Goal: Communication & Community: Ask a question

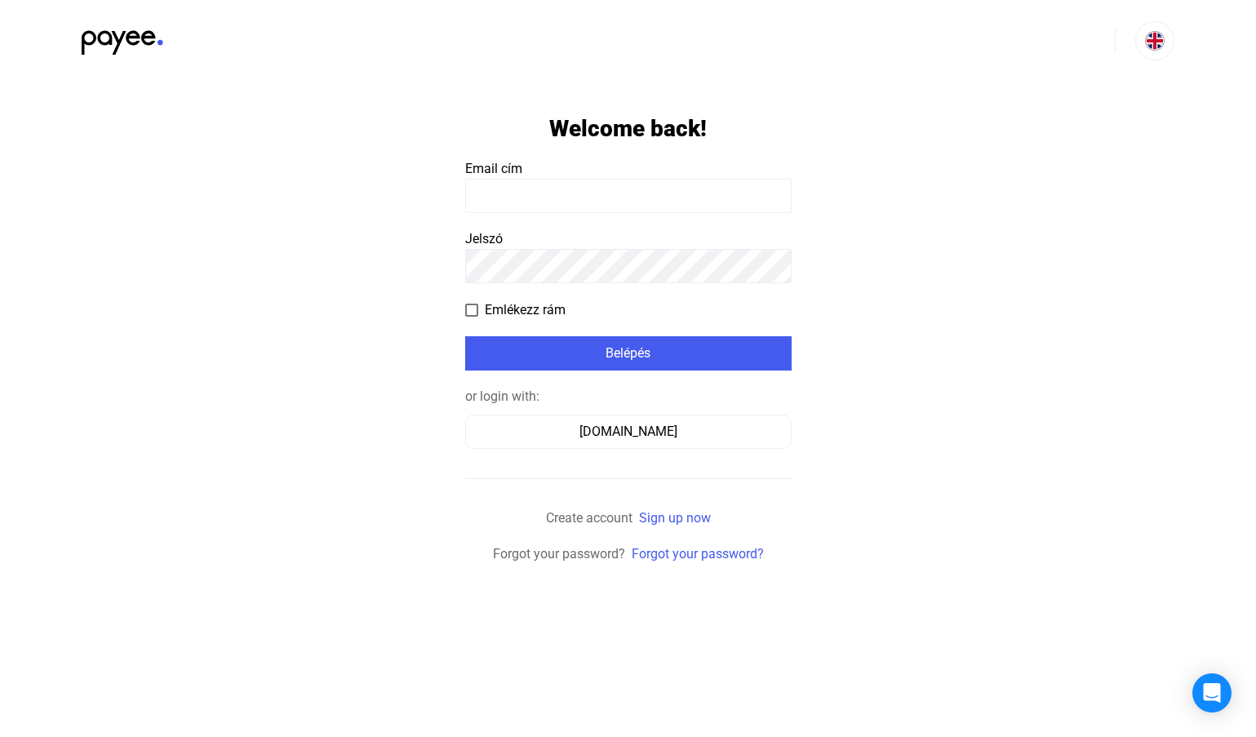
click at [503, 209] on input at bounding box center [628, 196] width 327 height 34
click input "submit" at bounding box center [0, 0] width 0 height 0
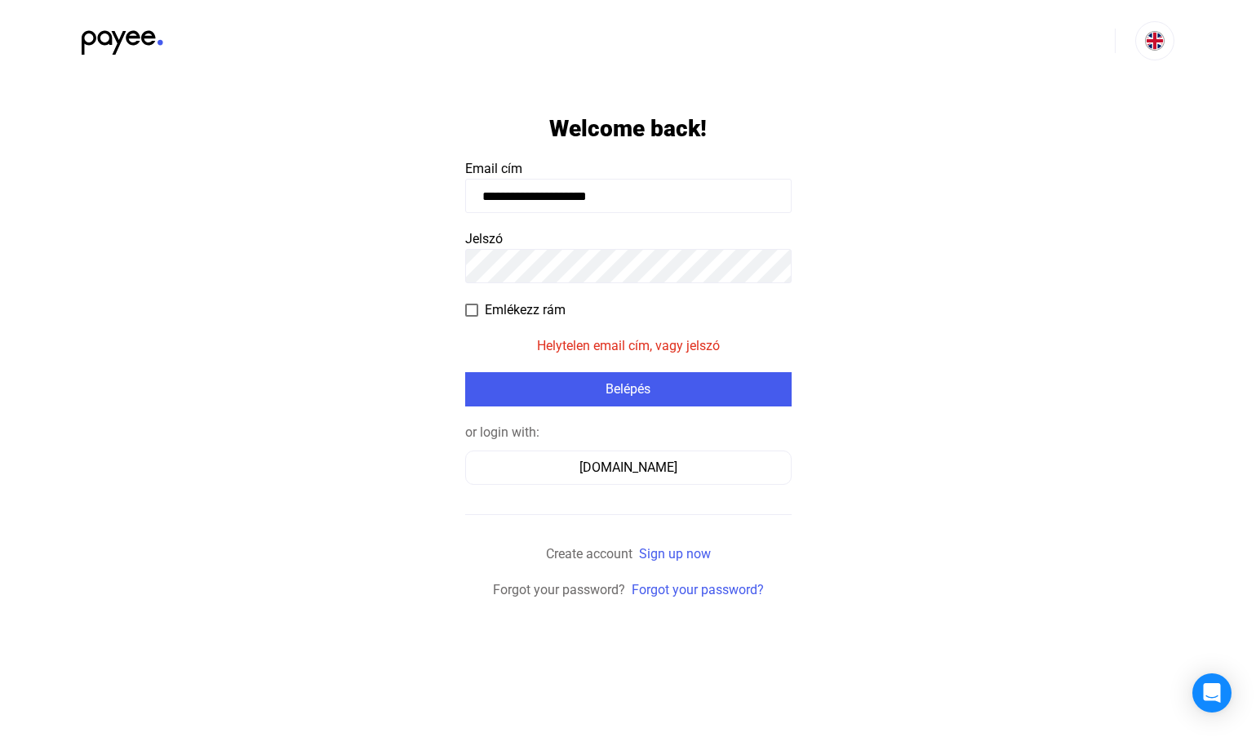
drag, startPoint x: 642, startPoint y: 197, endPoint x: 416, endPoint y: 187, distance: 227.2
click at [416, 187] on app-form-template "**********" at bounding box center [628, 341] width 1256 height 518
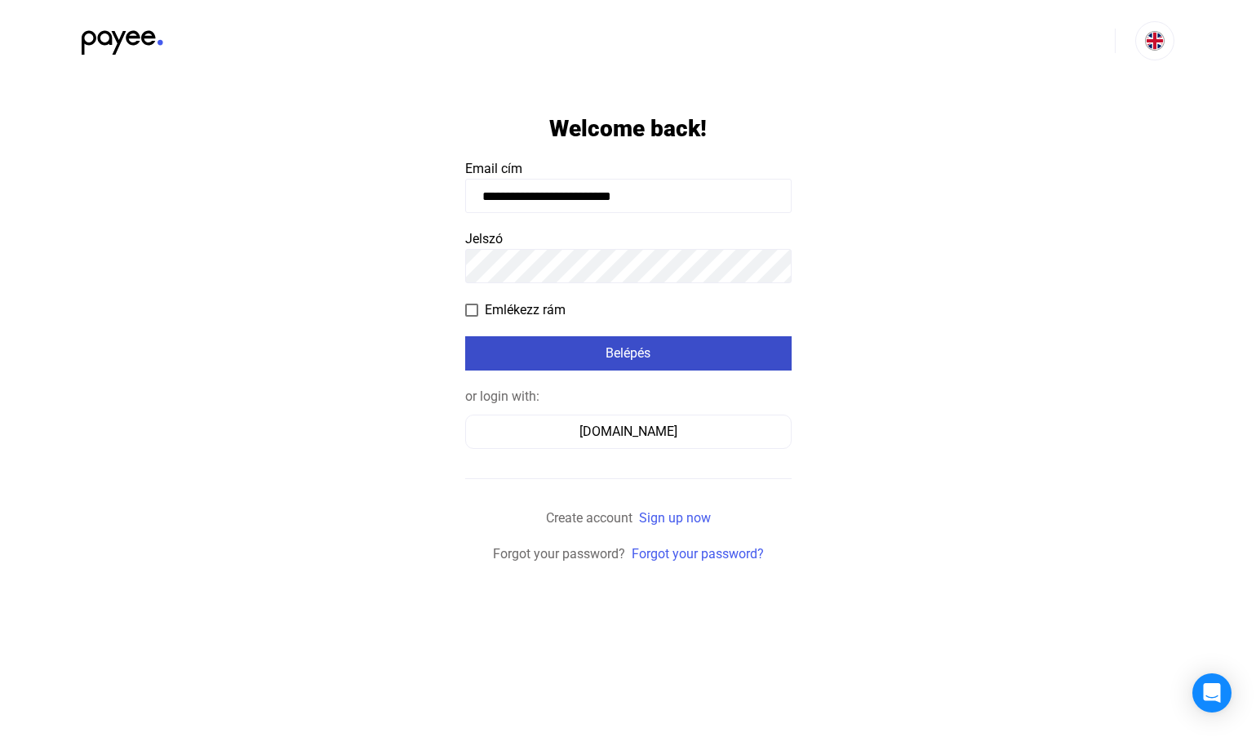
type input "**********"
click at [540, 355] on div "Belépés" at bounding box center [628, 354] width 317 height 20
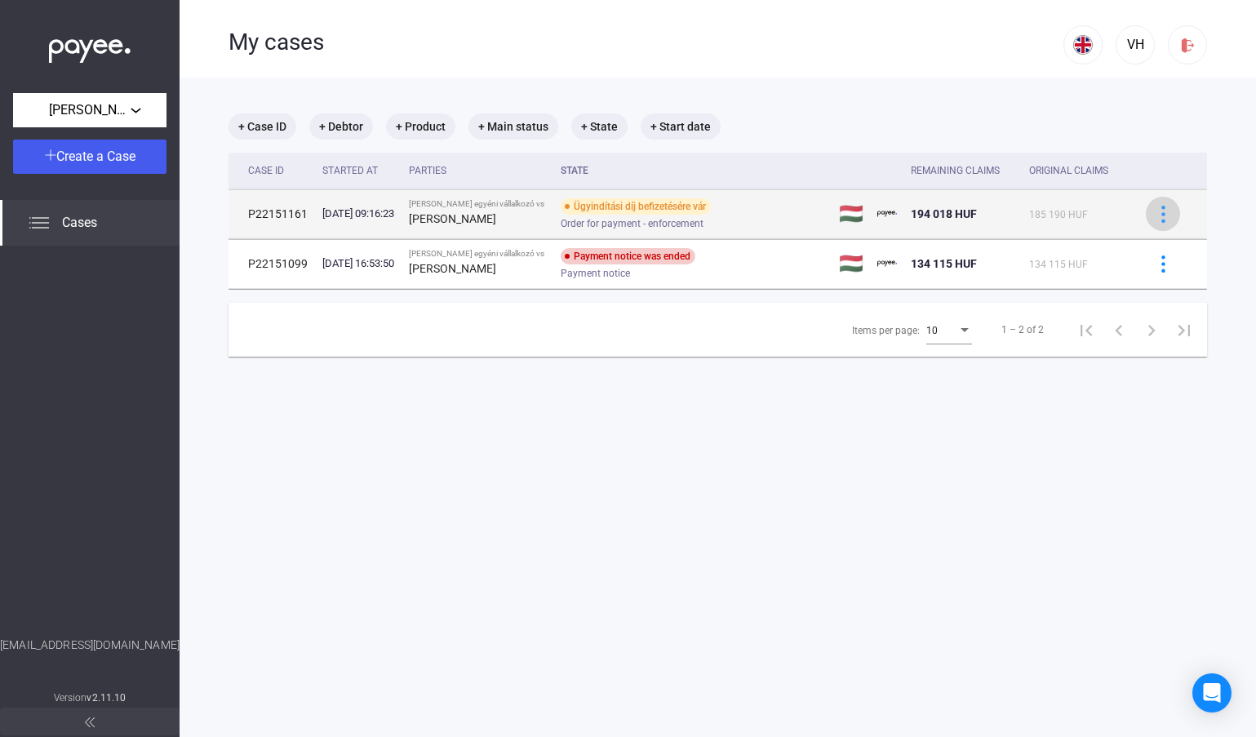
click at [1158, 219] on img at bounding box center [1163, 214] width 17 height 17
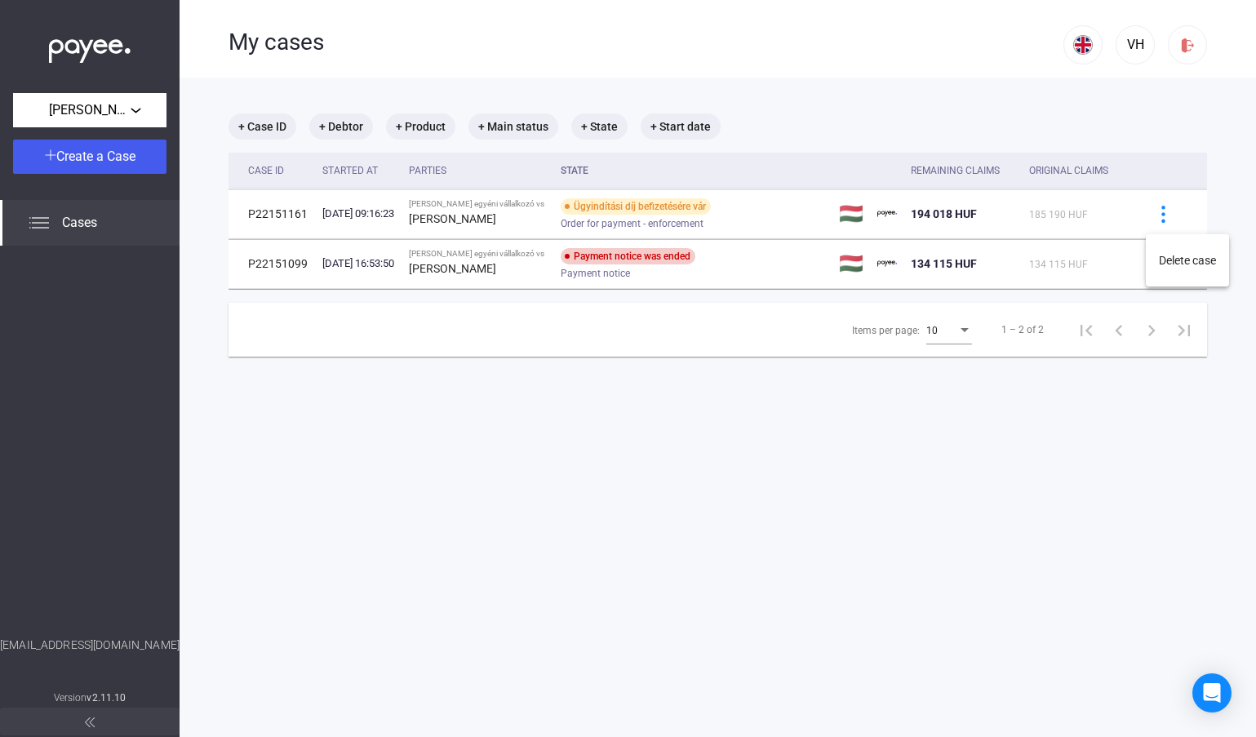
click at [940, 401] on div at bounding box center [628, 368] width 1256 height 737
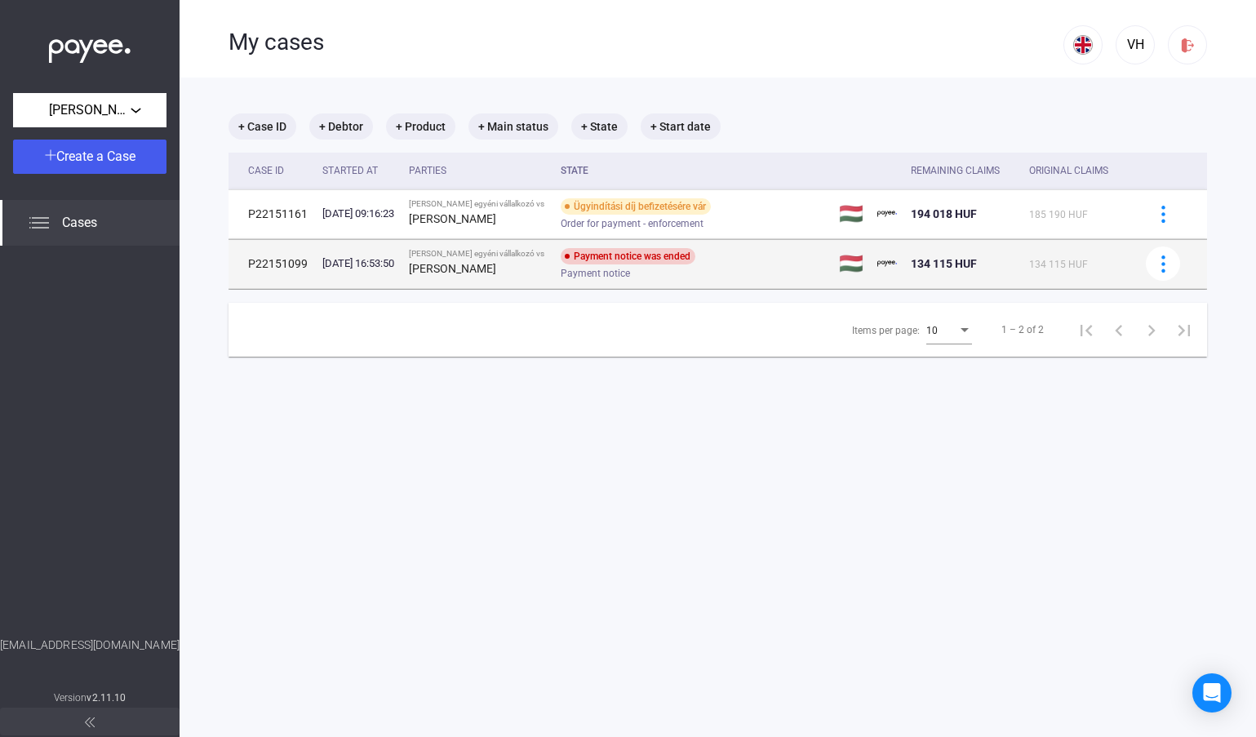
click at [621, 260] on div "Payment notice was ended" at bounding box center [628, 256] width 135 height 16
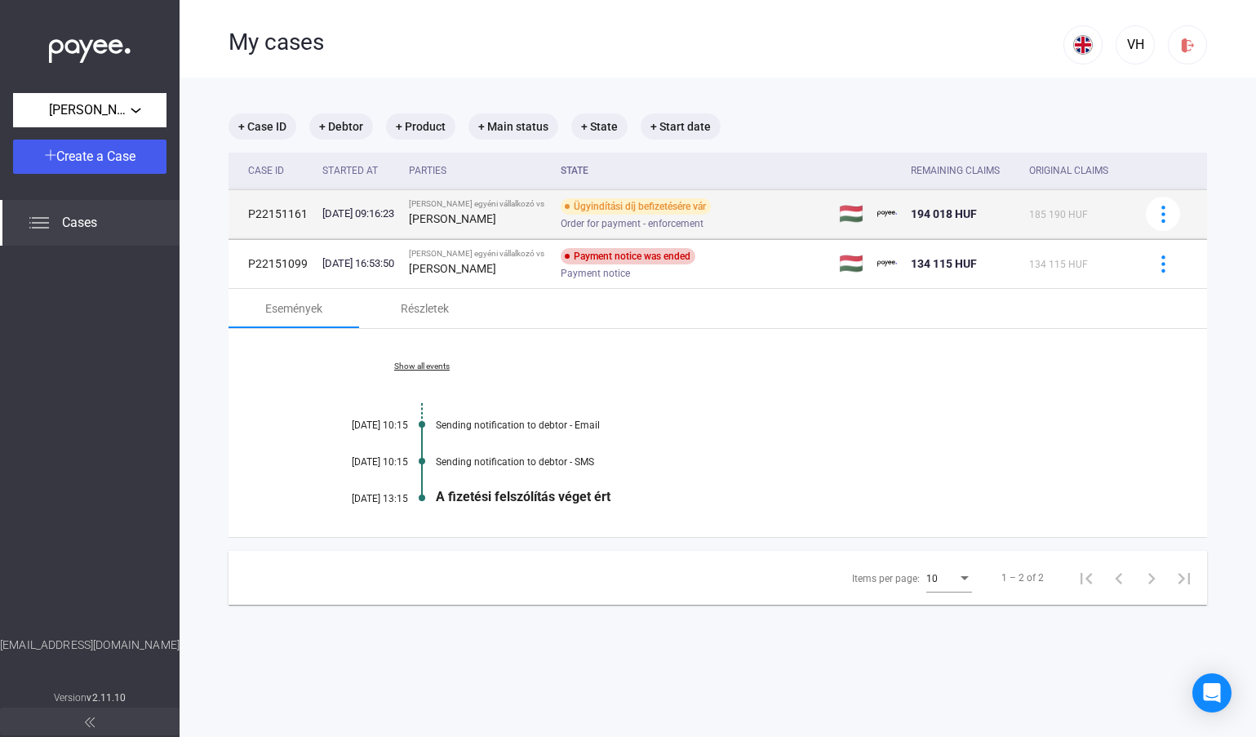
click at [596, 220] on span "Order for payment - enforcement" at bounding box center [632, 224] width 143 height 20
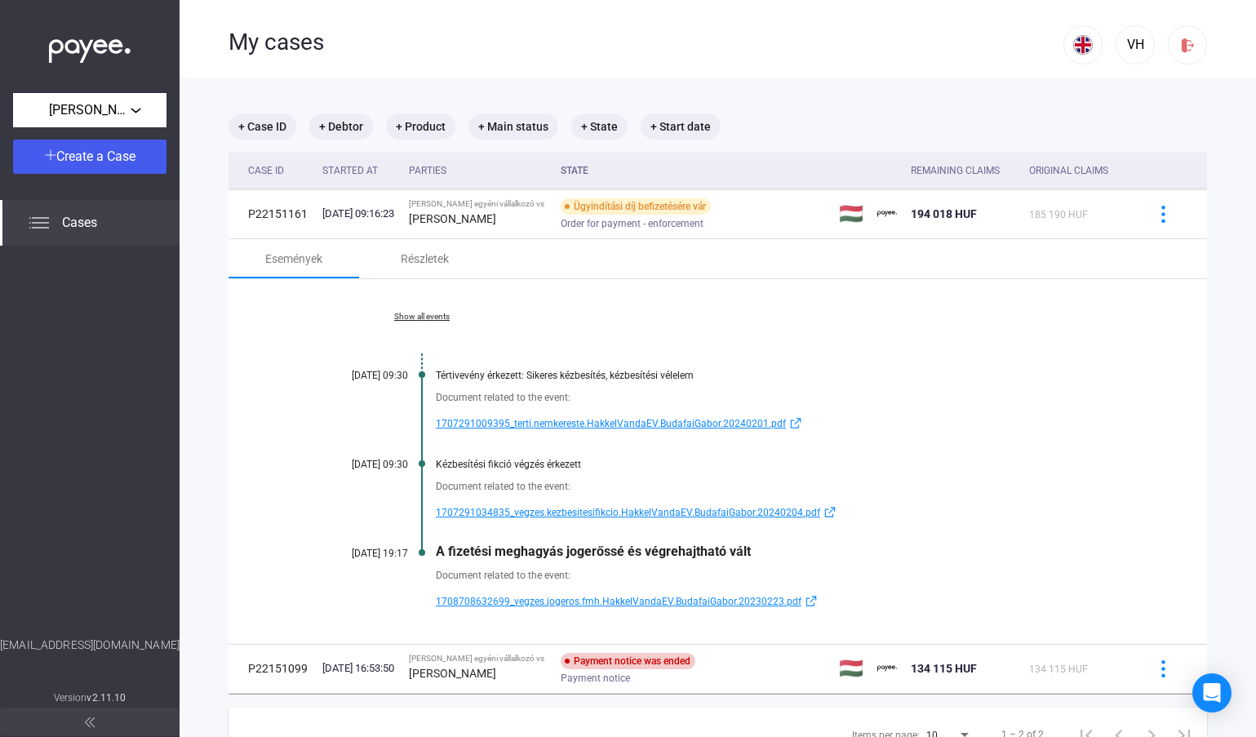
click at [76, 219] on span "Cases" at bounding box center [79, 223] width 35 height 20
click at [1080, 42] on img at bounding box center [1084, 45] width 20 height 20
click at [1087, 89] on img at bounding box center [1087, 84] width 20 height 20
click at [120, 114] on span "[PERSON_NAME] egyéni vállalkozó" at bounding box center [90, 110] width 82 height 20
click at [122, 113] on div at bounding box center [628, 368] width 1256 height 737
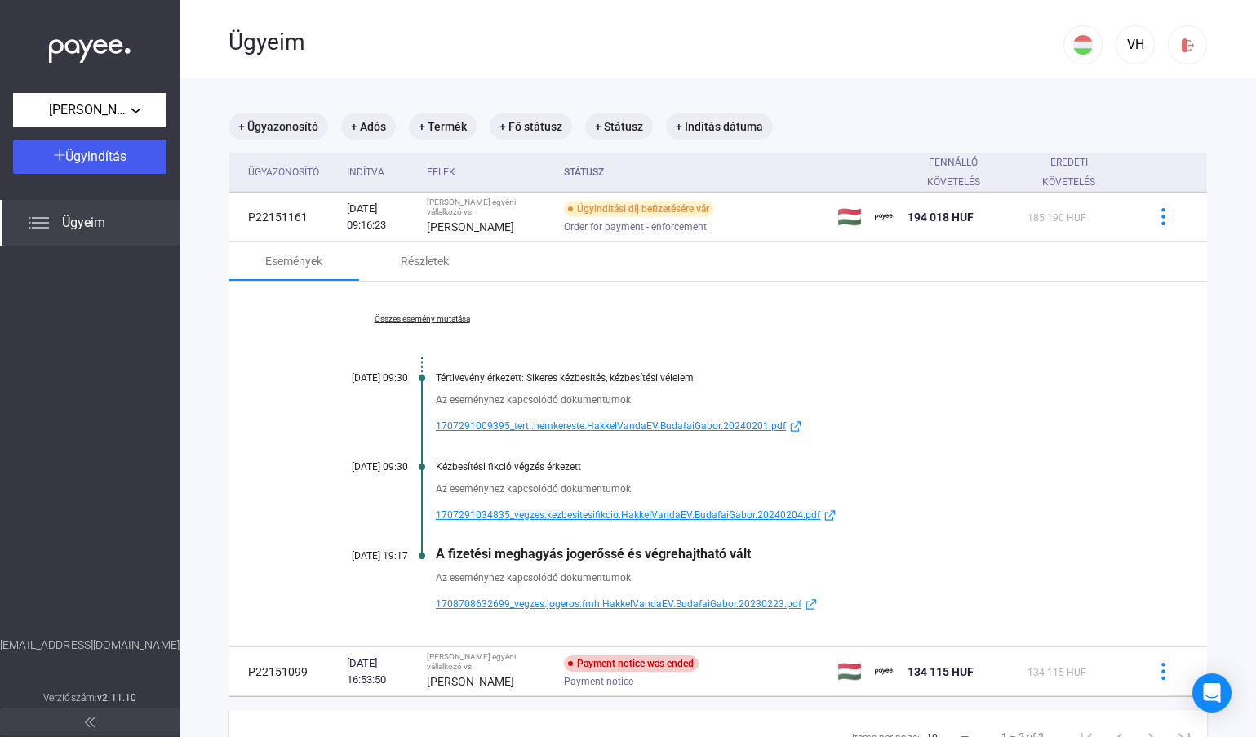
scroll to position [78, 0]
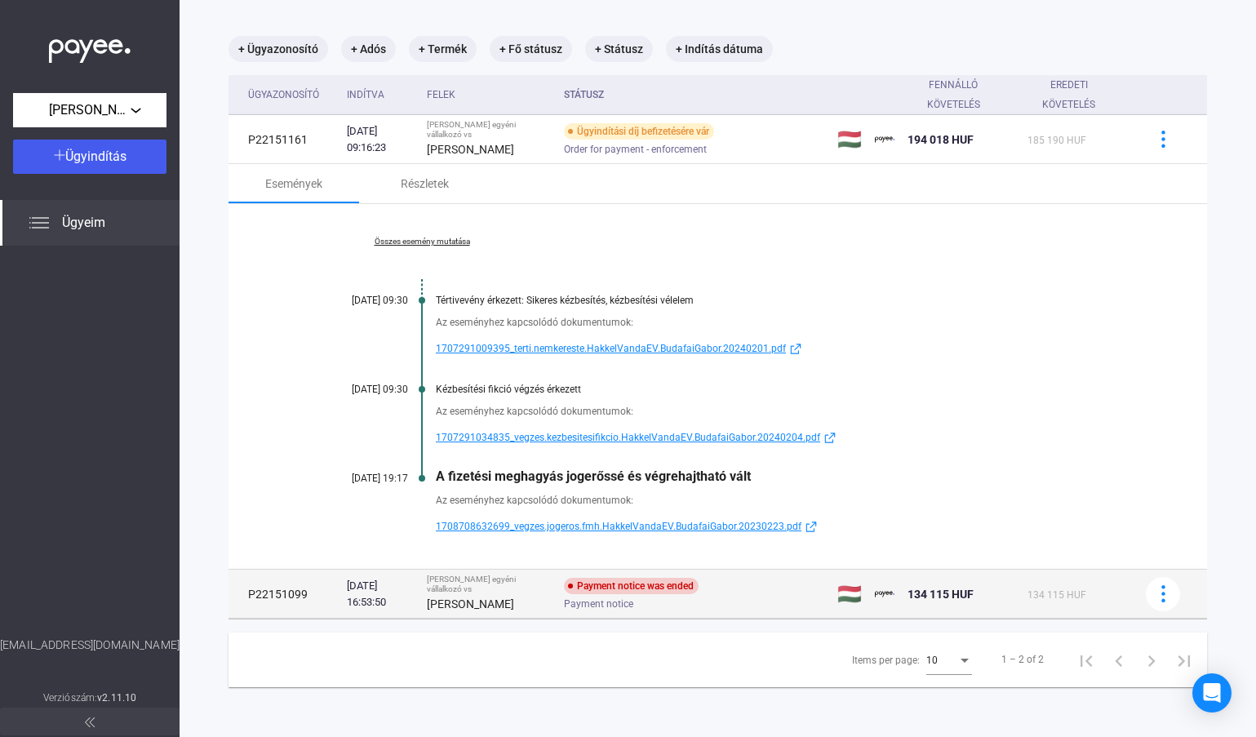
click at [414, 599] on div "[DATE] 16:53:50" at bounding box center [380, 594] width 67 height 33
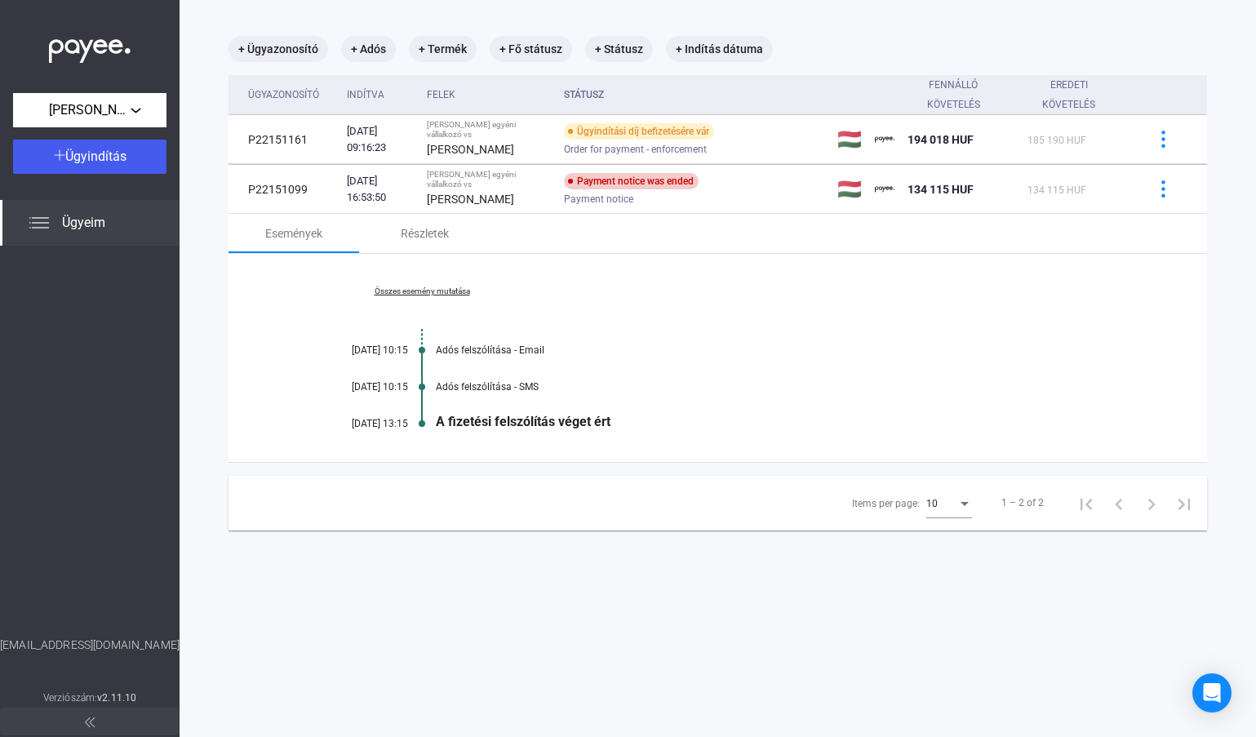
scroll to position [0, 0]
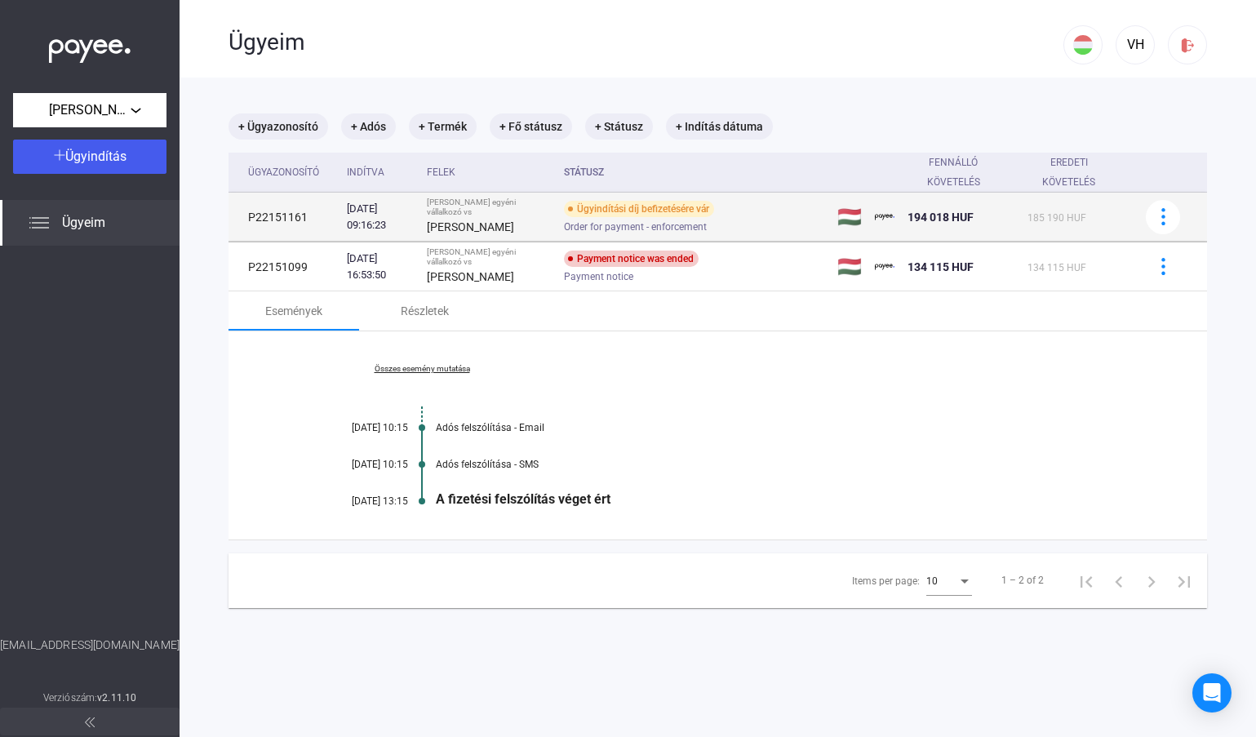
click at [471, 202] on div "[PERSON_NAME] egyéni vállalkozó vs" at bounding box center [489, 208] width 124 height 20
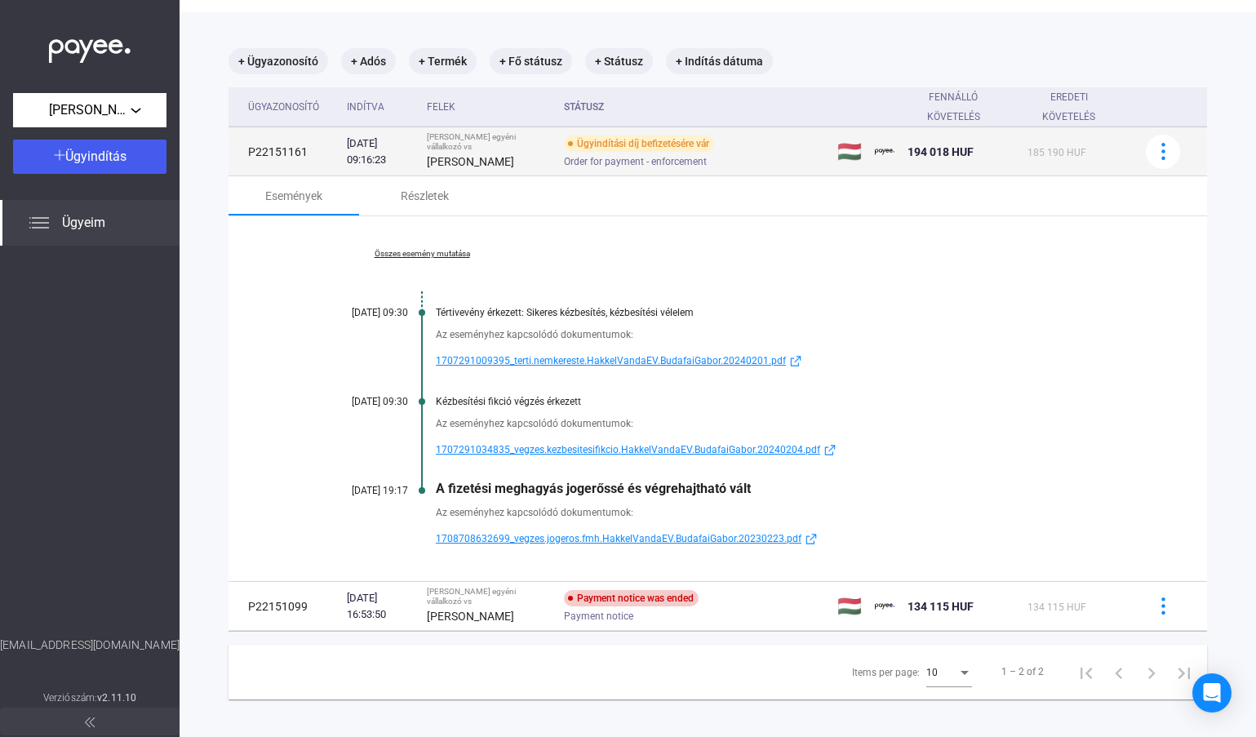
scroll to position [78, 0]
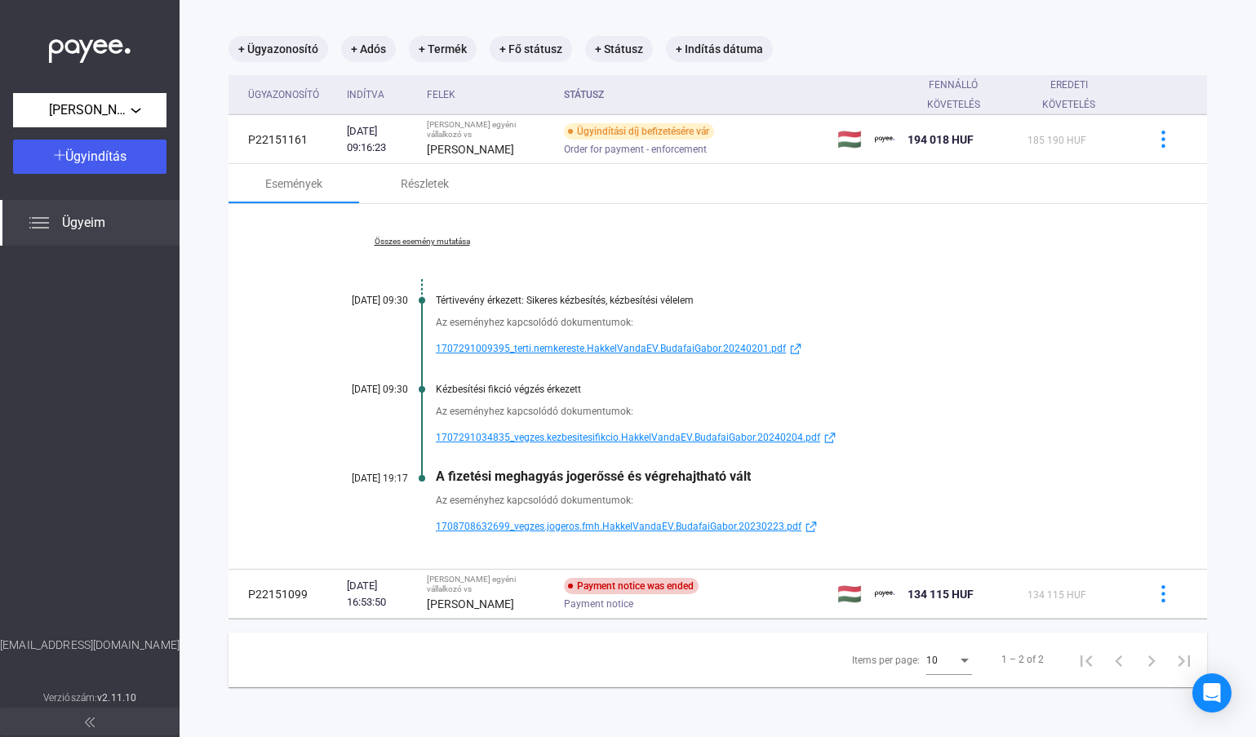
click at [660, 528] on span "1708708632699_vegzes.jogeros.fmh.HakkelVandaEV.BudafaiGabor.20230223.pdf" at bounding box center [619, 527] width 366 height 20
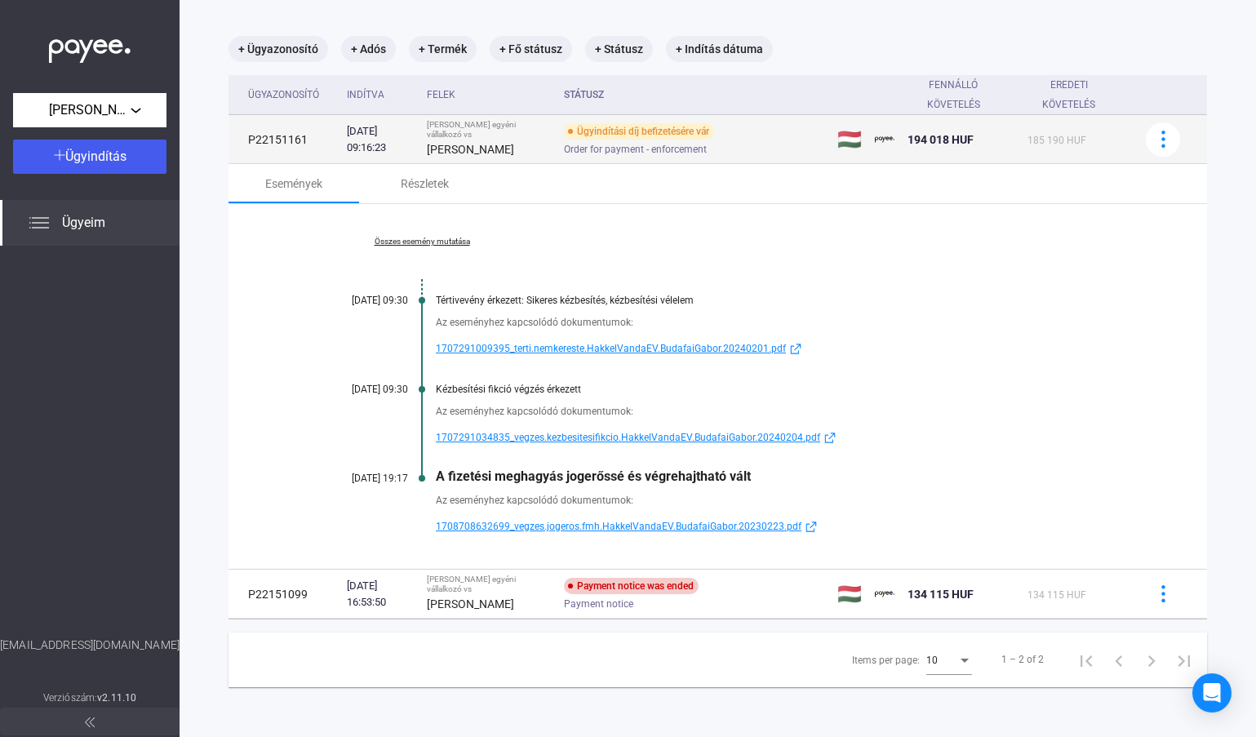
click at [282, 145] on td "P22151161" at bounding box center [285, 139] width 112 height 49
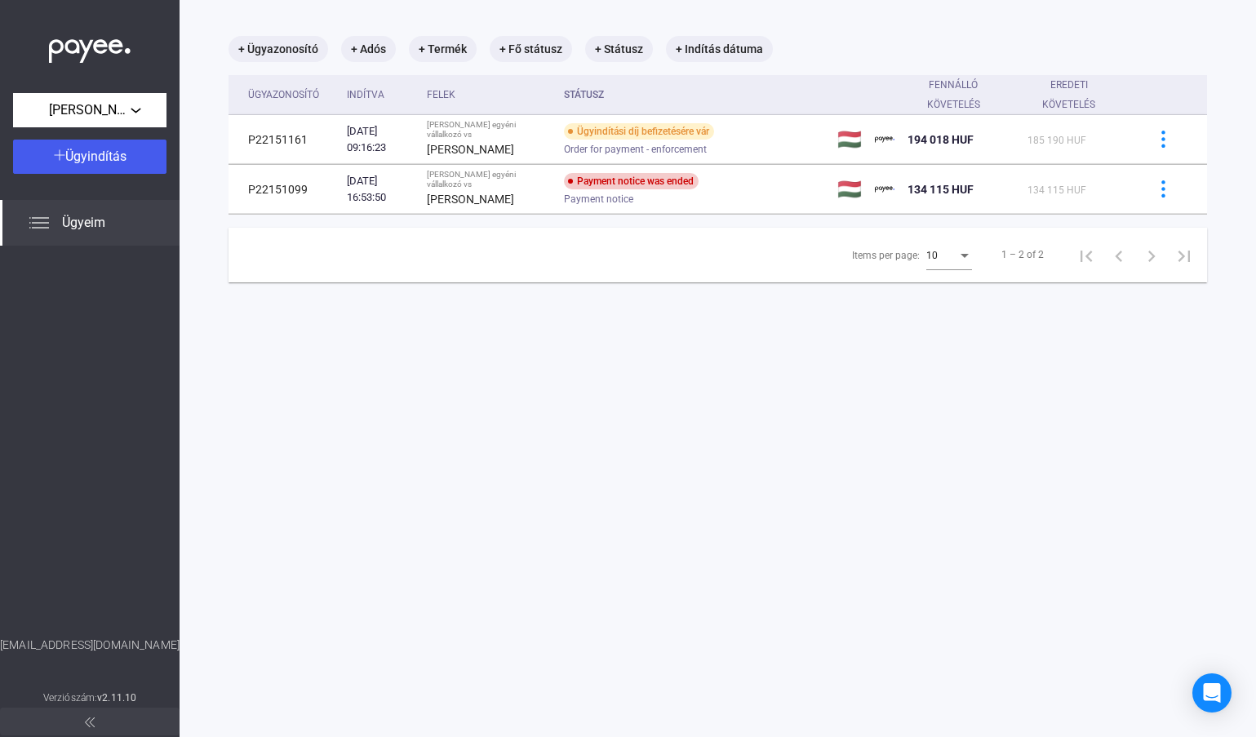
scroll to position [0, 0]
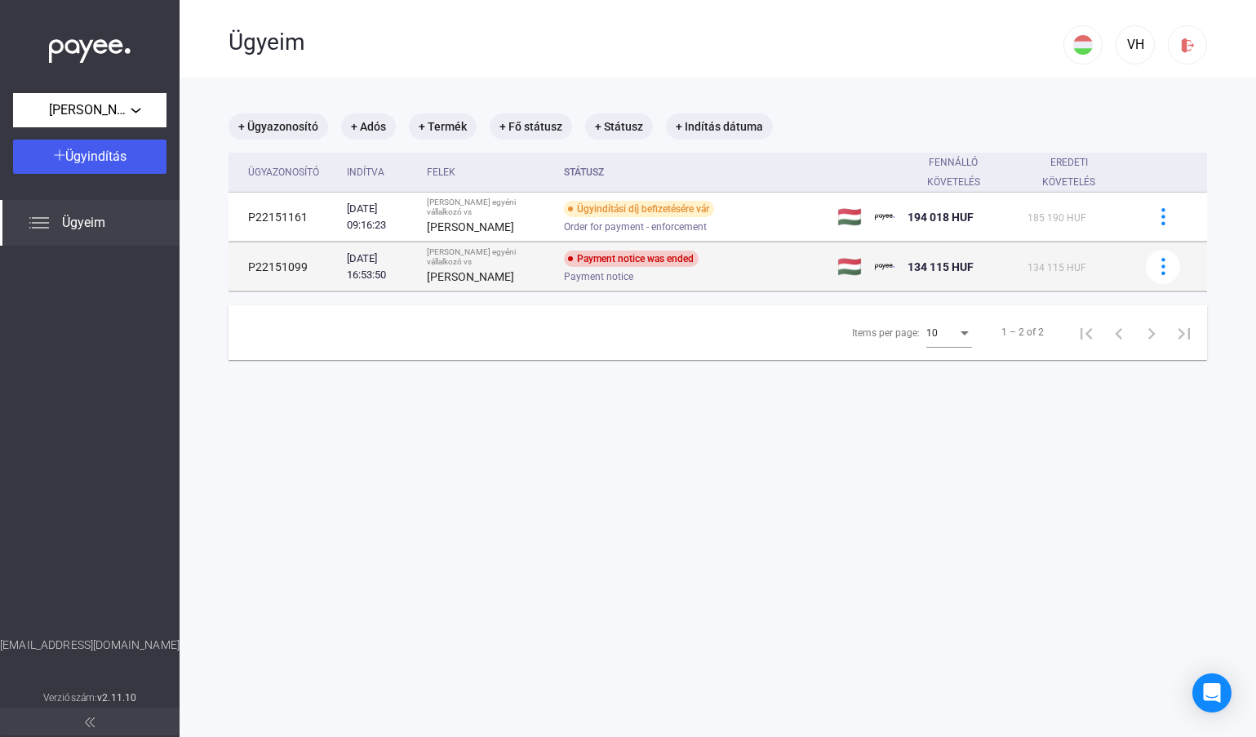
click at [281, 271] on td "P22151099" at bounding box center [285, 266] width 112 height 49
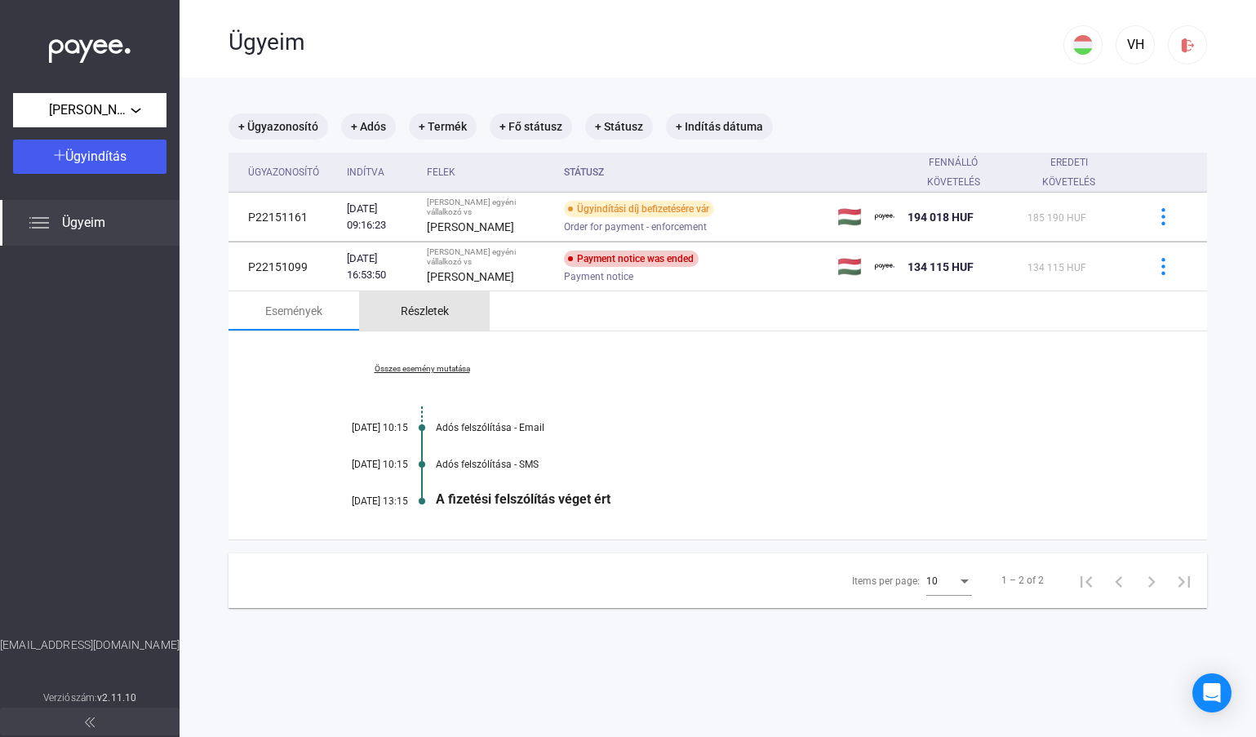
click at [420, 301] on div "Részletek" at bounding box center [425, 311] width 48 height 20
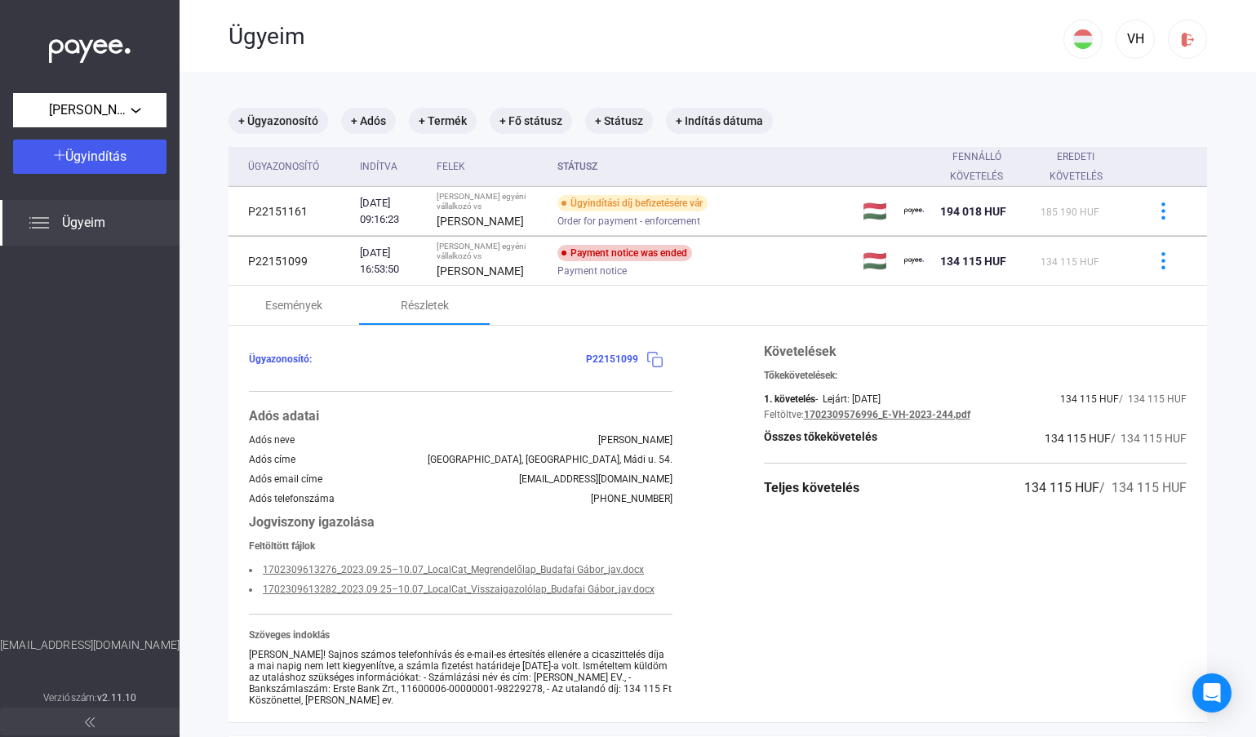
click at [651, 368] on img at bounding box center [655, 359] width 17 height 17
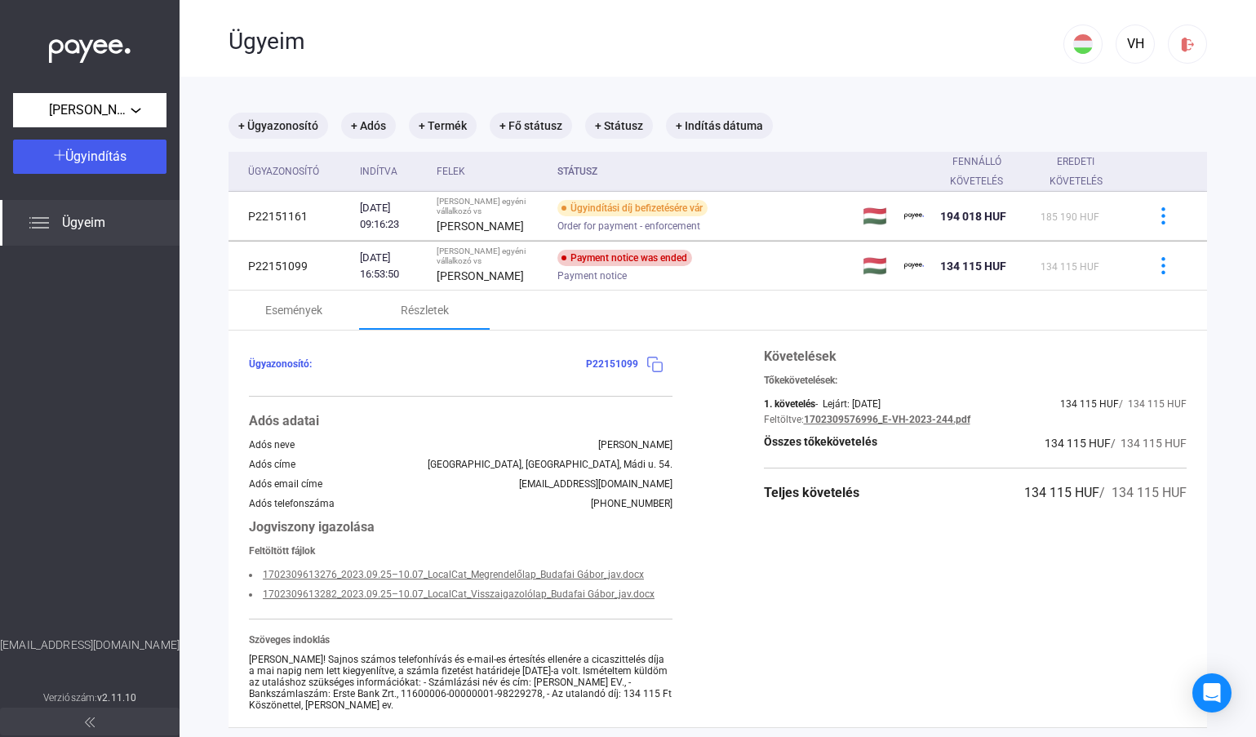
click at [655, 373] on img at bounding box center [655, 364] width 17 height 17
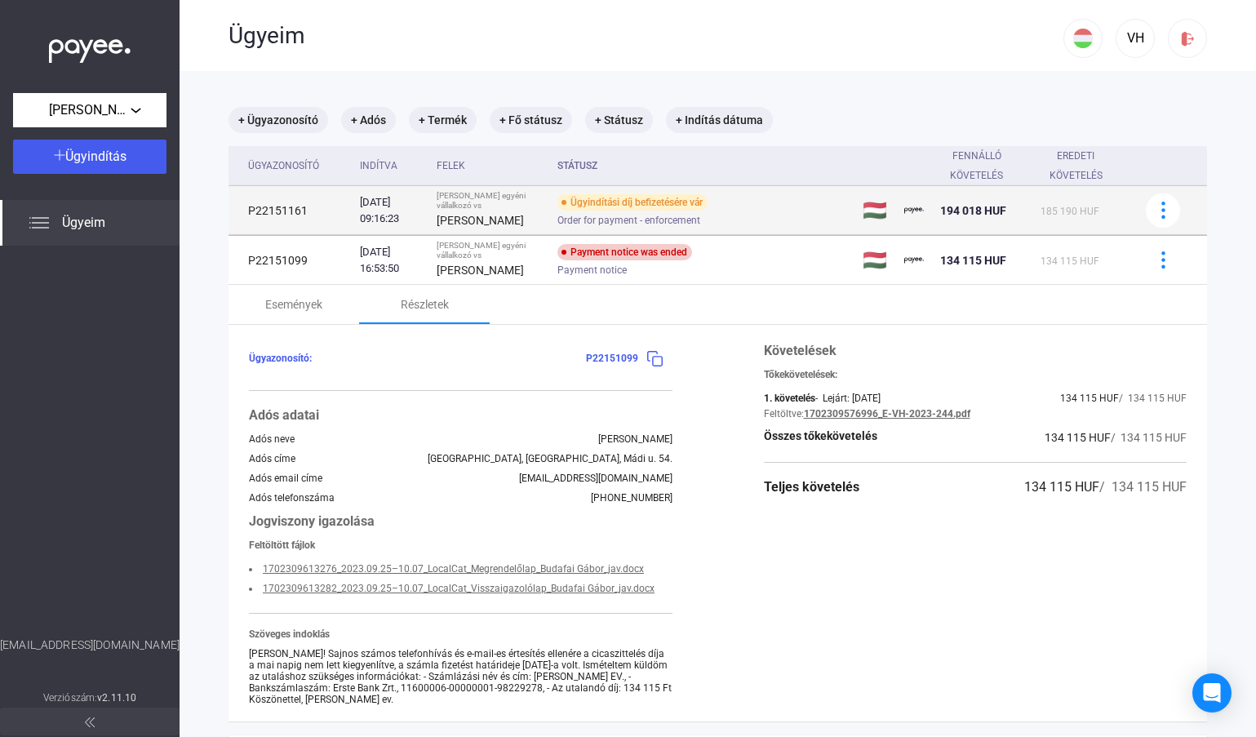
click at [281, 235] on td "P22151161" at bounding box center [291, 210] width 125 height 49
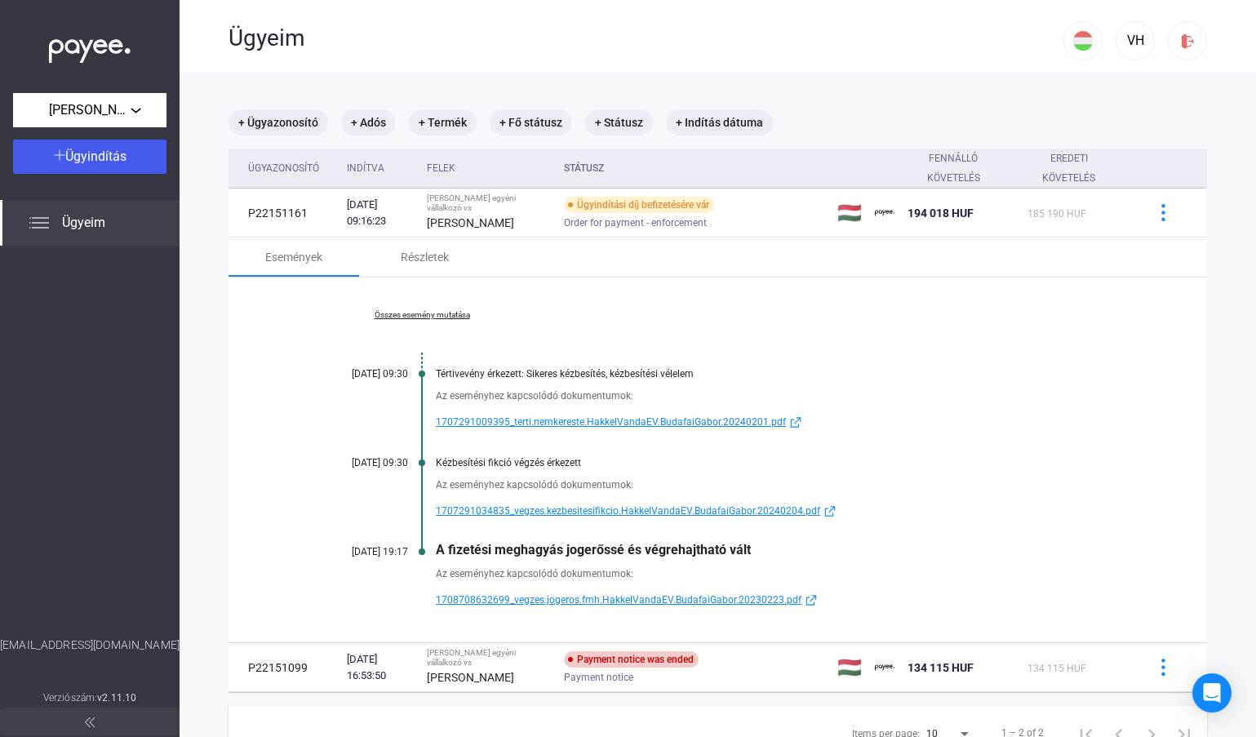
scroll to position [78, 0]
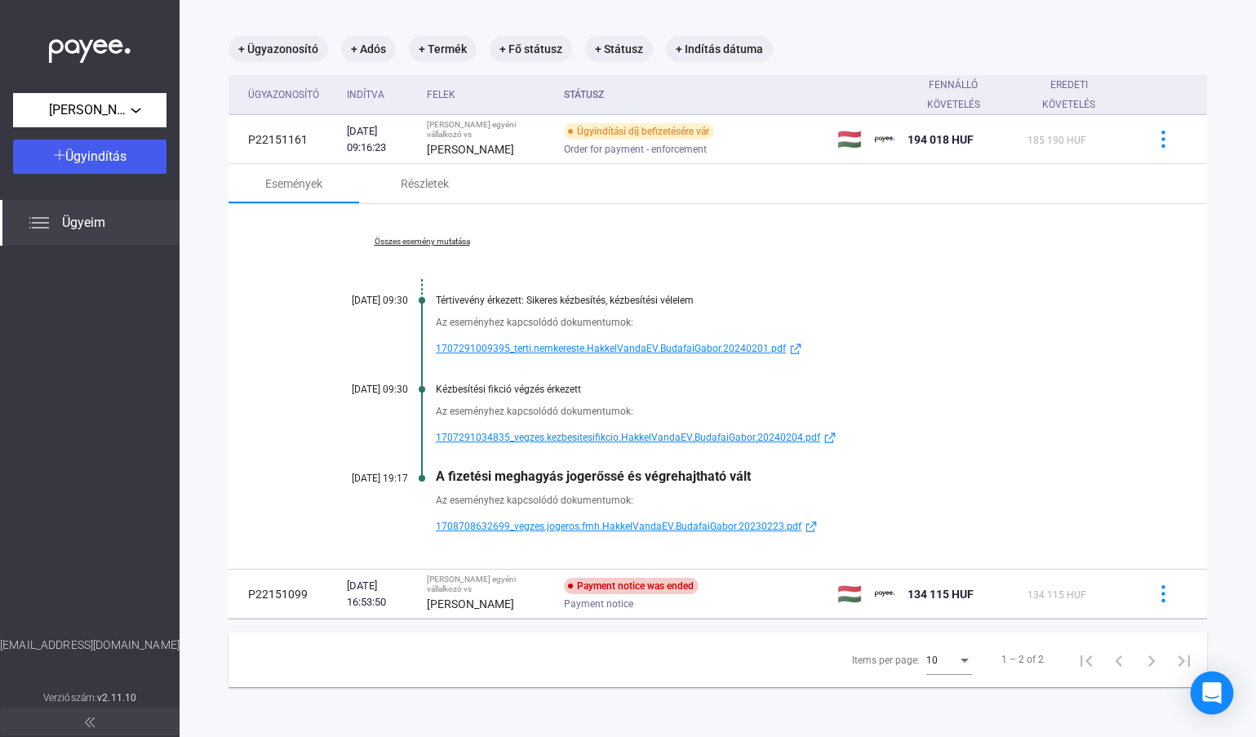
click at [1211, 689] on icon "Open Intercom Messenger" at bounding box center [1212, 692] width 19 height 21
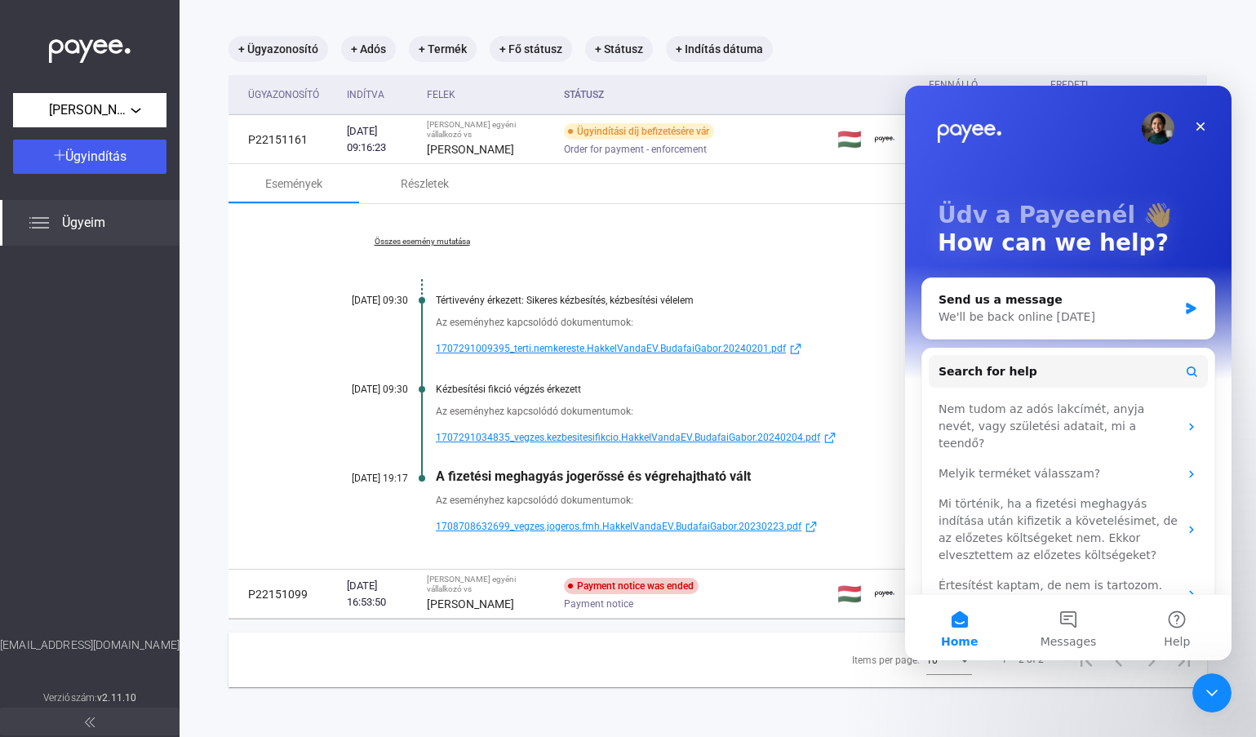
scroll to position [0, 0]
click at [1100, 303] on div "Send us a message" at bounding box center [1058, 299] width 239 height 17
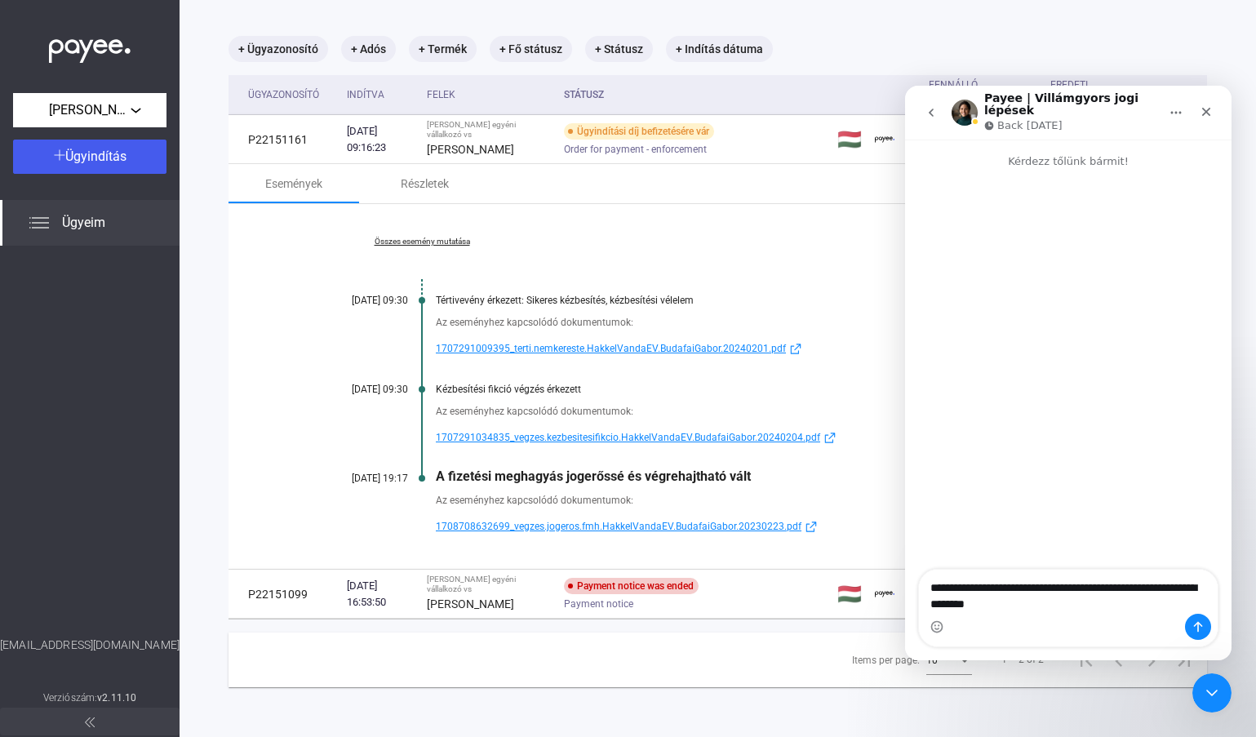
click at [972, 586] on textarea "**********" at bounding box center [1068, 592] width 299 height 44
click at [1099, 599] on textarea "**********" at bounding box center [1068, 592] width 299 height 44
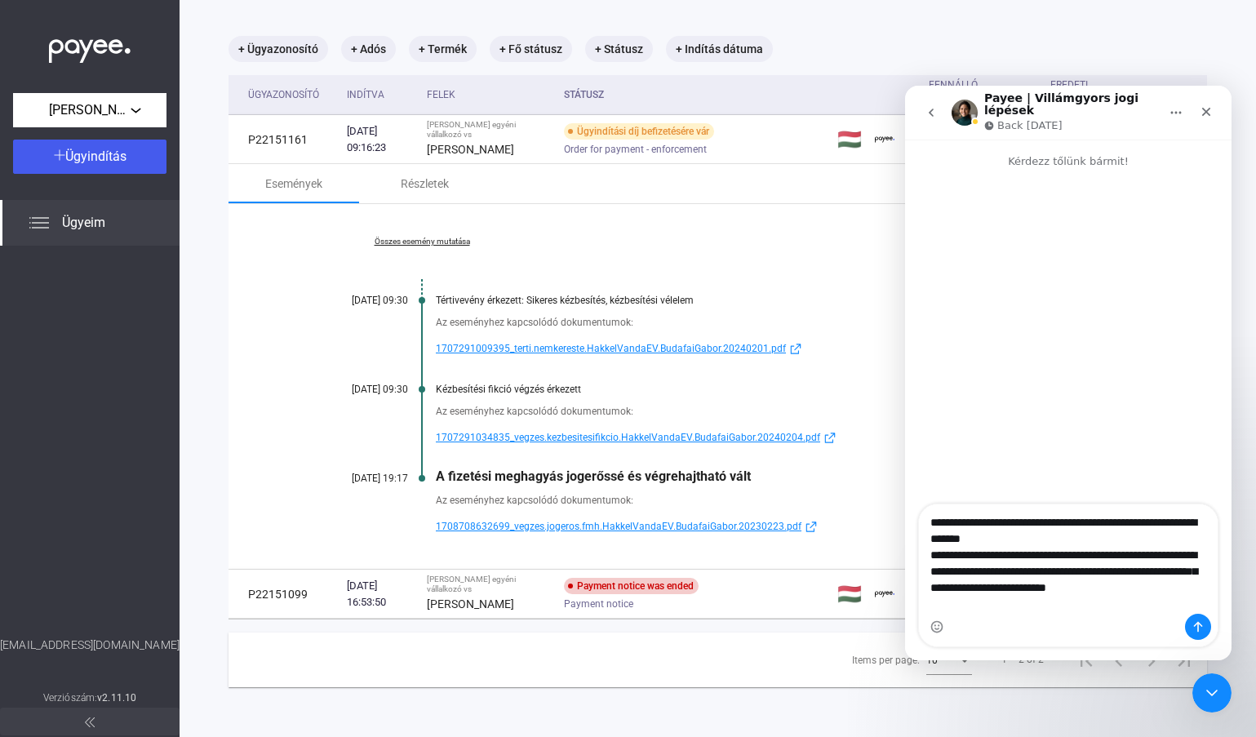
type textarea "**********"
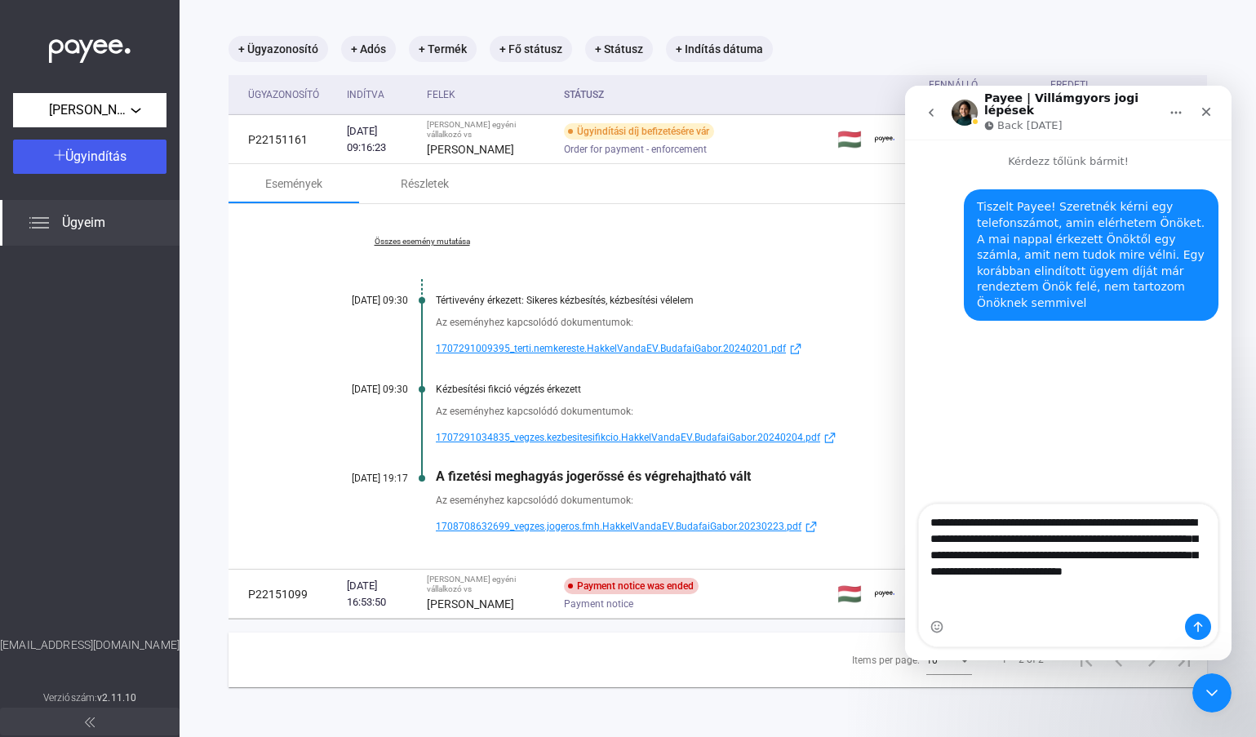
type textarea "**********"
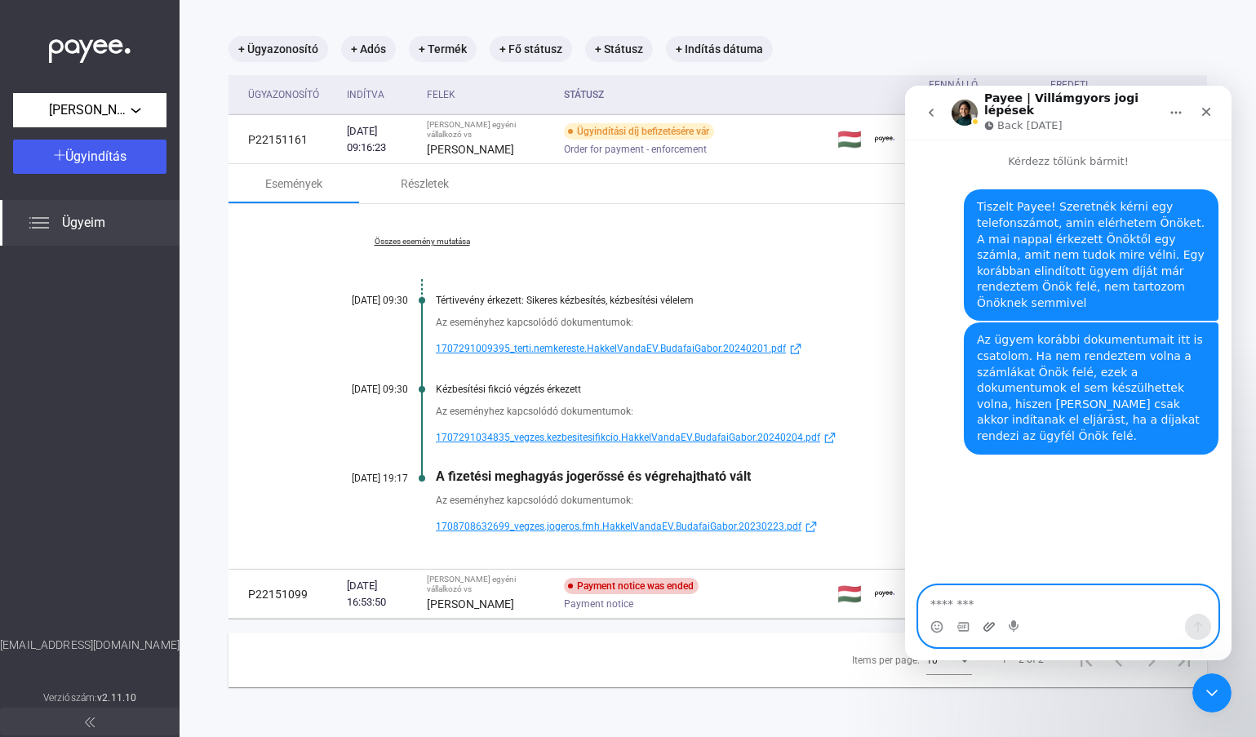
click at [984, 628] on icon "Upload attachment" at bounding box center [989, 626] width 13 height 13
click at [1096, 493] on div "Tiszelt Payee! Szeretnék kérni egy telefonszámot, amin elérhetem Önöket. A mai …" at bounding box center [1068, 379] width 327 height 418
click at [985, 624] on icon "Upload attachment" at bounding box center [989, 626] width 13 height 13
click at [986, 626] on icon "Upload attachment" at bounding box center [989, 626] width 13 height 13
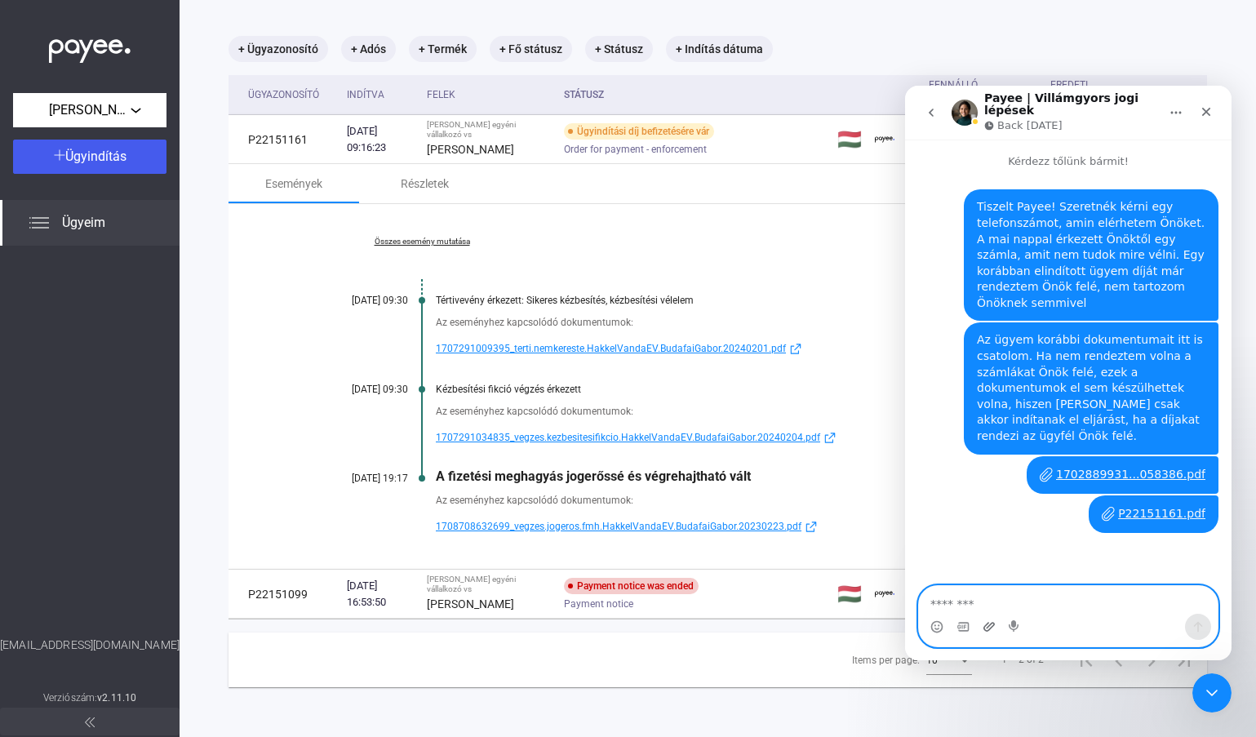
click at [988, 627] on icon "Upload attachment" at bounding box center [989, 626] width 11 height 9
click at [985, 627] on icon "Upload attachment" at bounding box center [989, 626] width 13 height 13
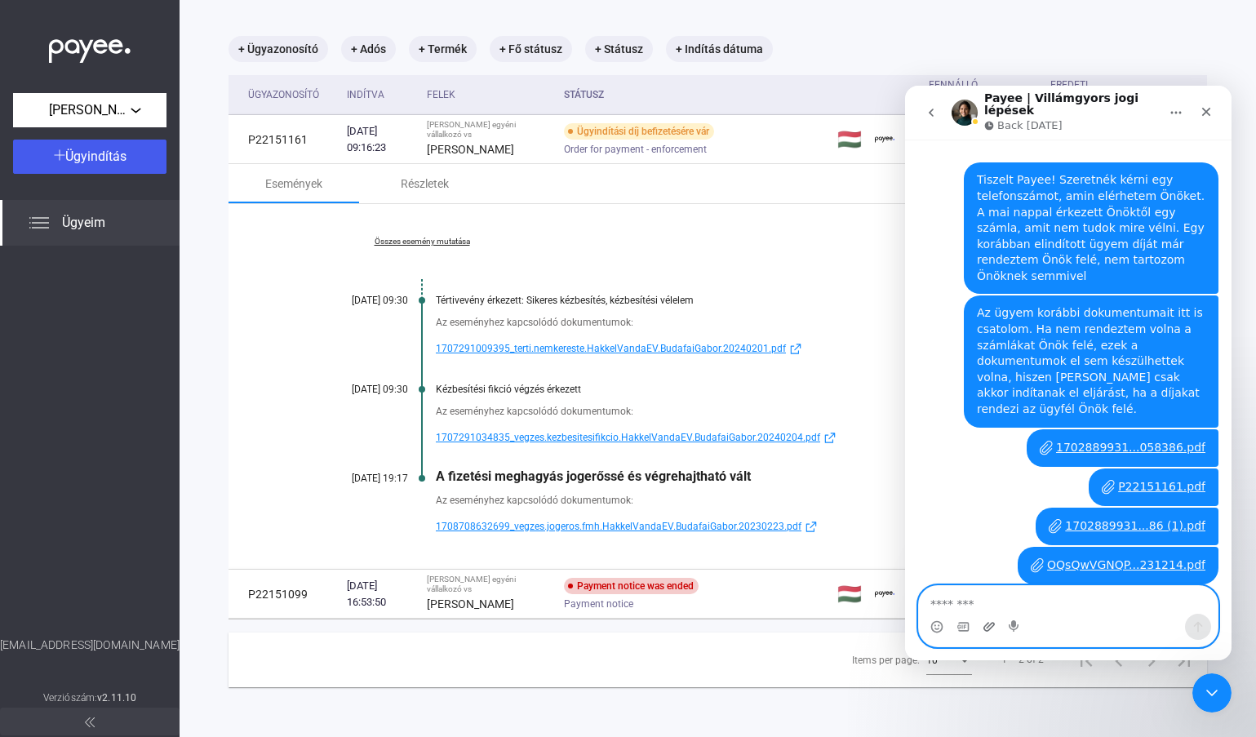
click at [988, 623] on icon "Upload attachment" at bounding box center [989, 626] width 11 height 9
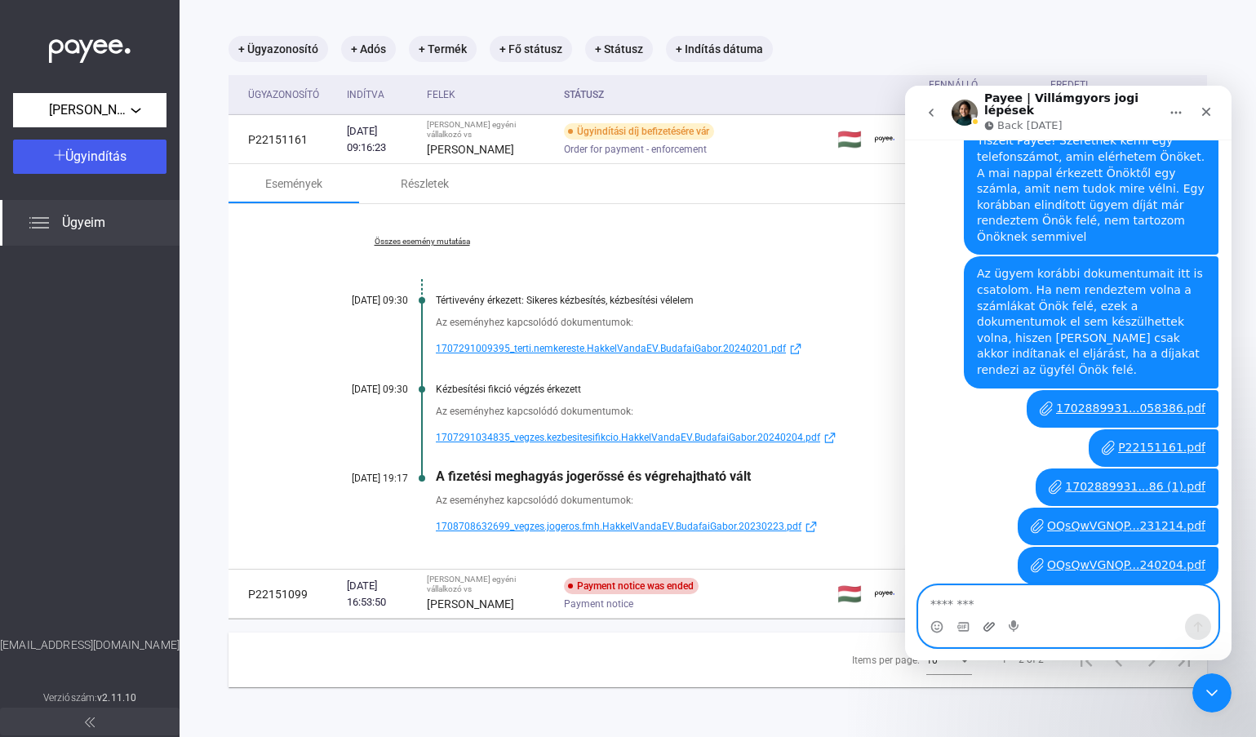
click at [988, 623] on icon "Upload attachment" at bounding box center [989, 626] width 11 height 9
